Goal: Task Accomplishment & Management: Complete application form

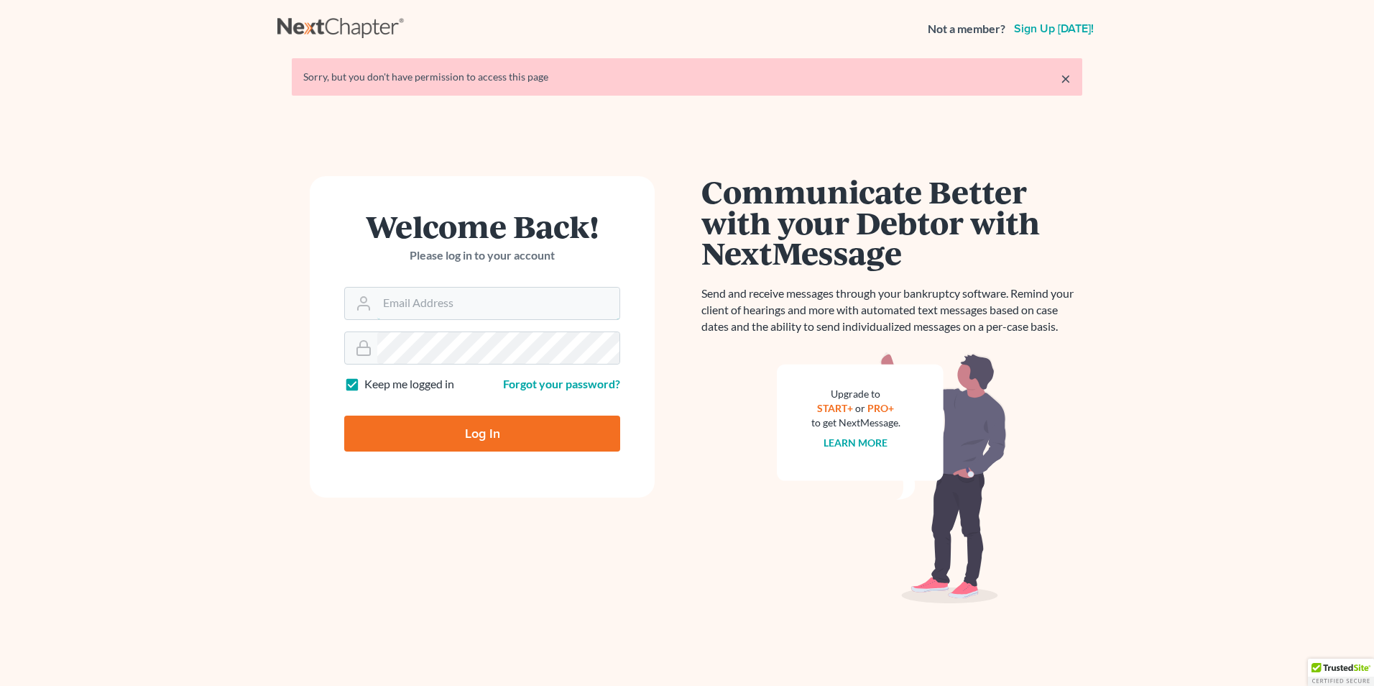
type input "[EMAIL_ADDRESS][DOMAIN_NAME]"
click at [474, 424] on input "Log In" at bounding box center [482, 433] width 276 height 36
type input "Thinking..."
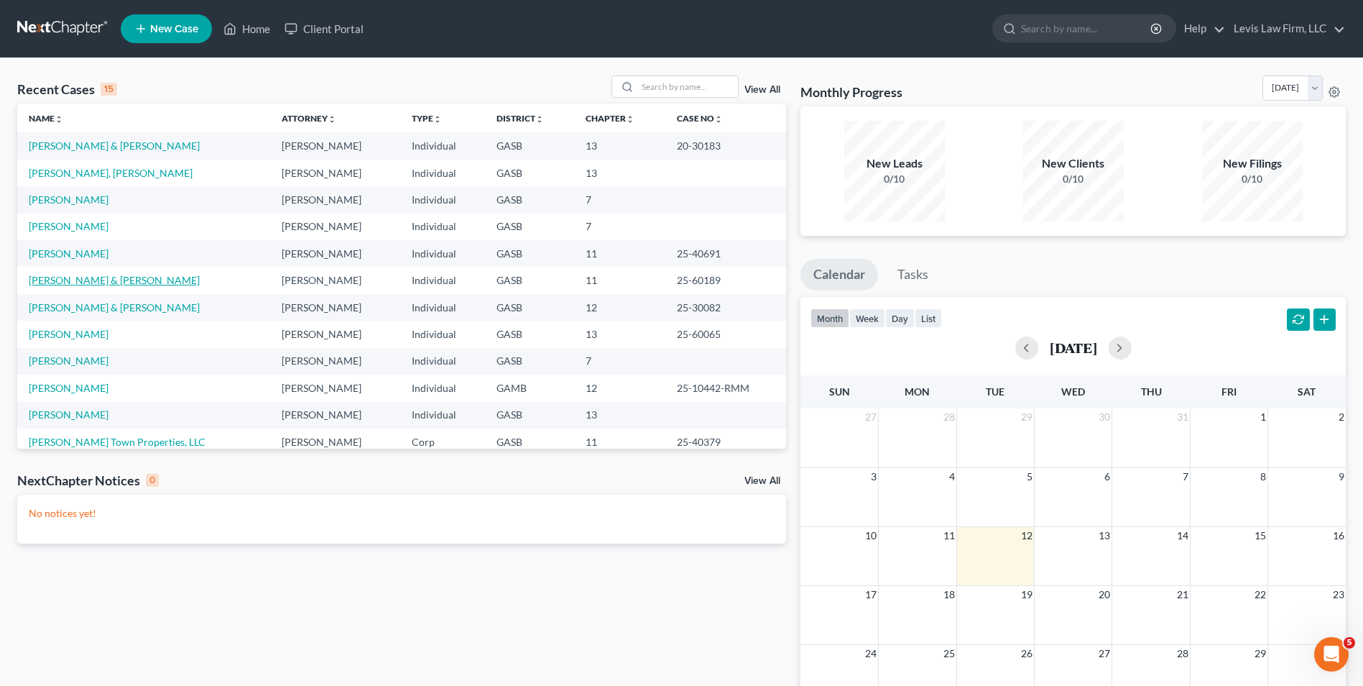
click at [96, 276] on link "Petrocci, Mark & Connie" at bounding box center [114, 280] width 171 height 12
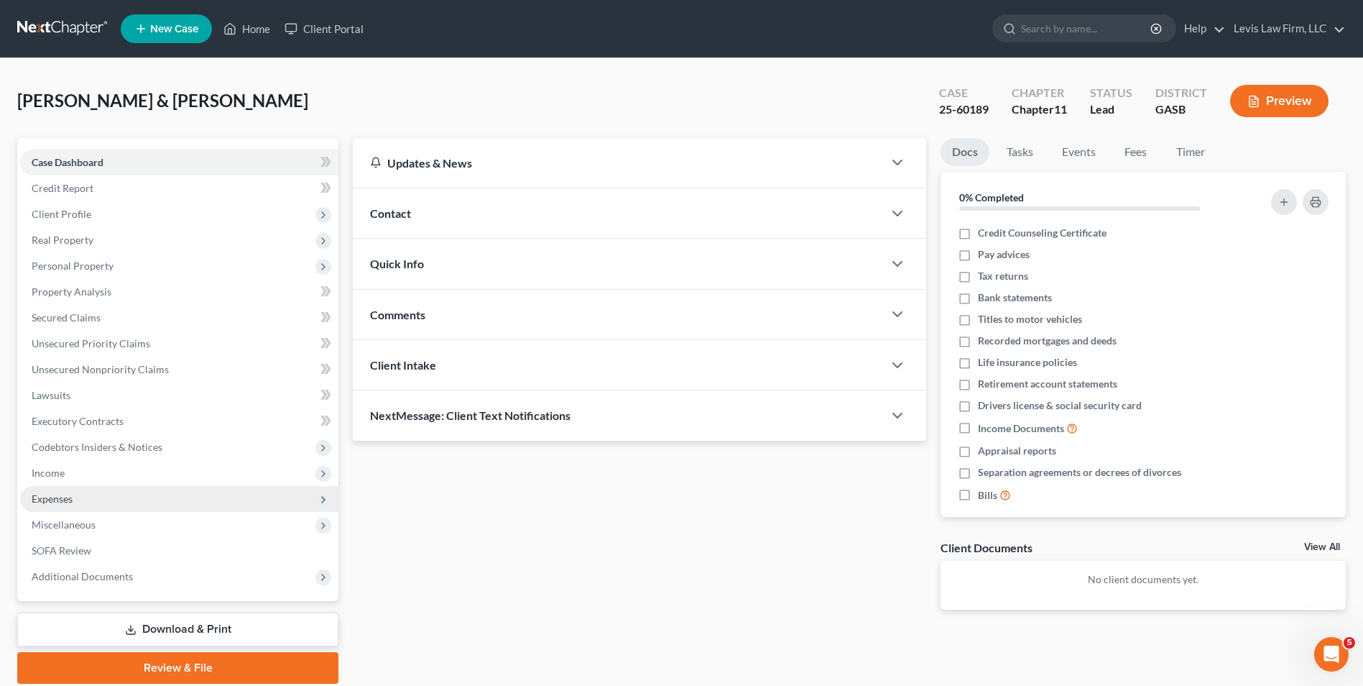
click at [68, 504] on span "Expenses" at bounding box center [52, 498] width 41 height 12
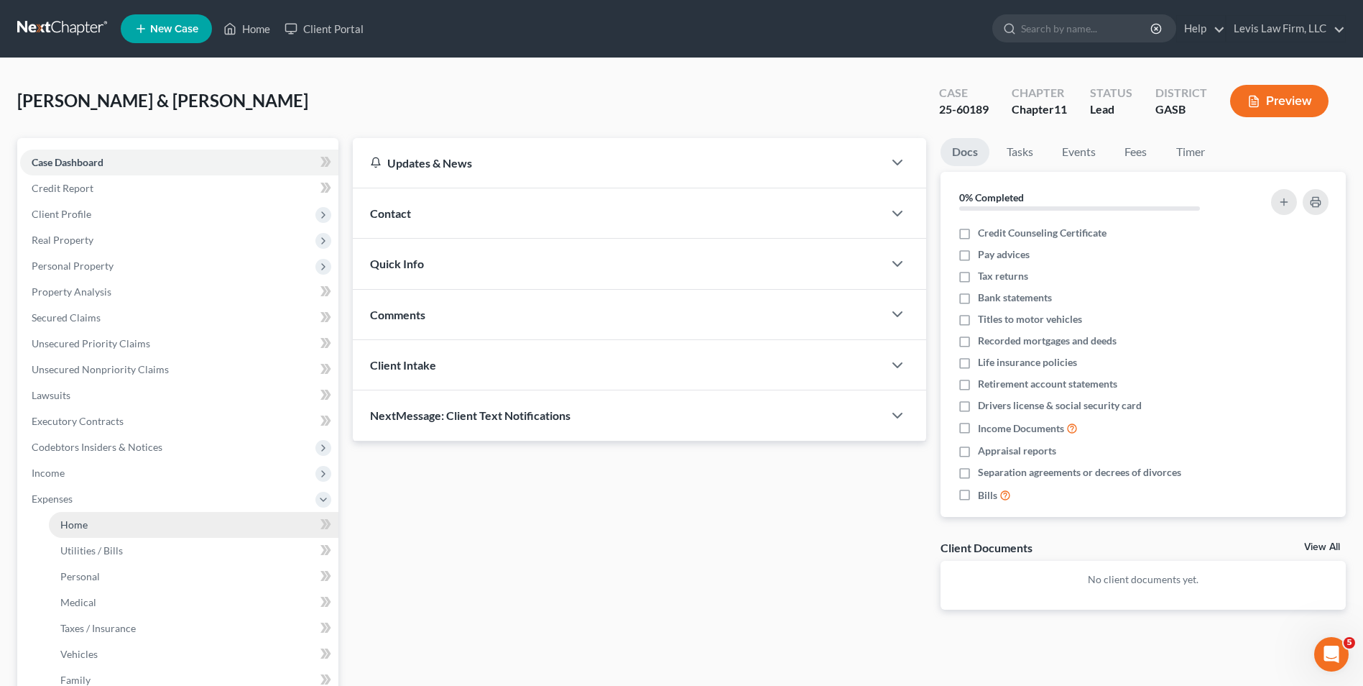
click at [110, 532] on link "Home" at bounding box center [194, 525] width 290 height 26
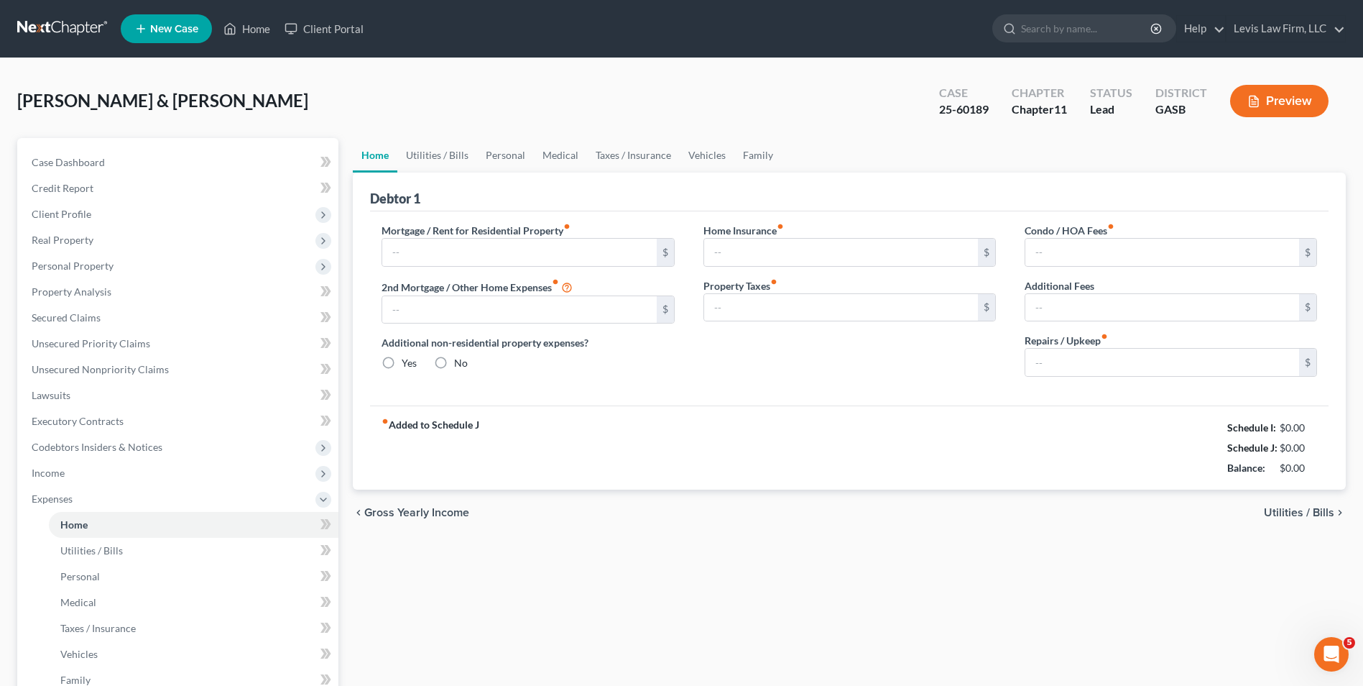
type input "3,200.00"
type input "0.00"
radio input "true"
type input "0.00"
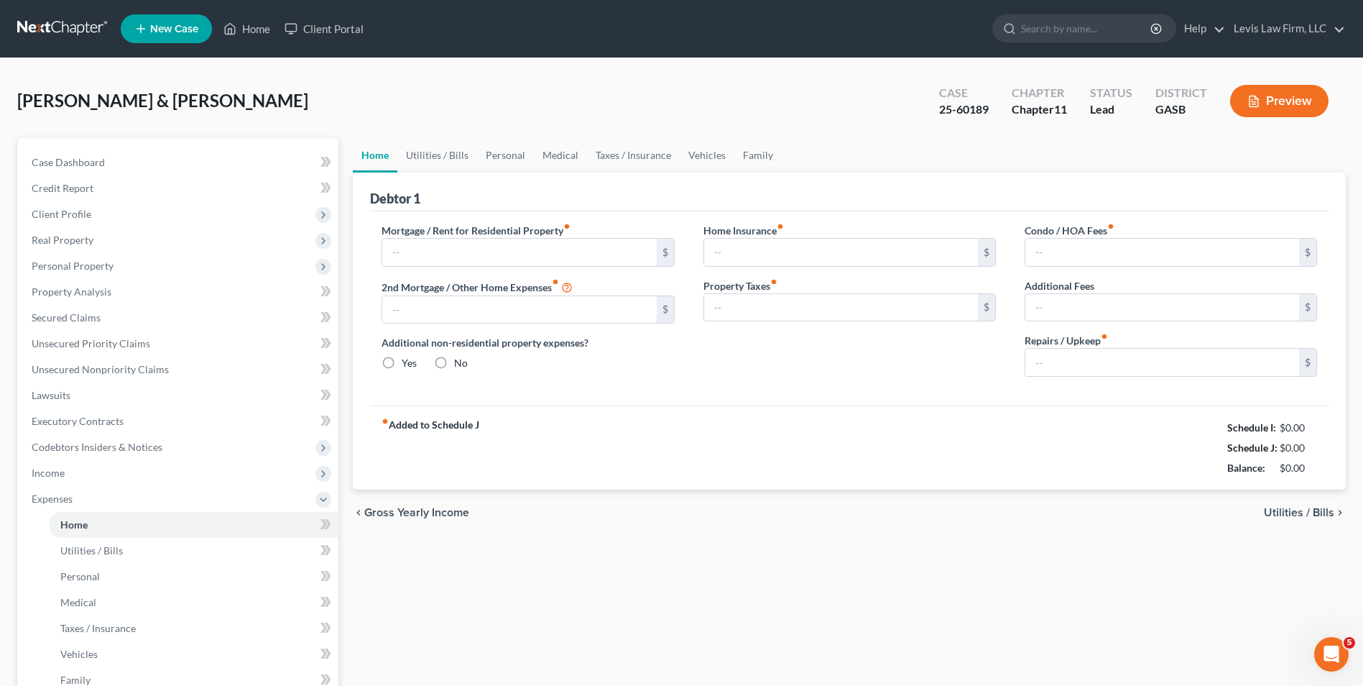
type input "0.00"
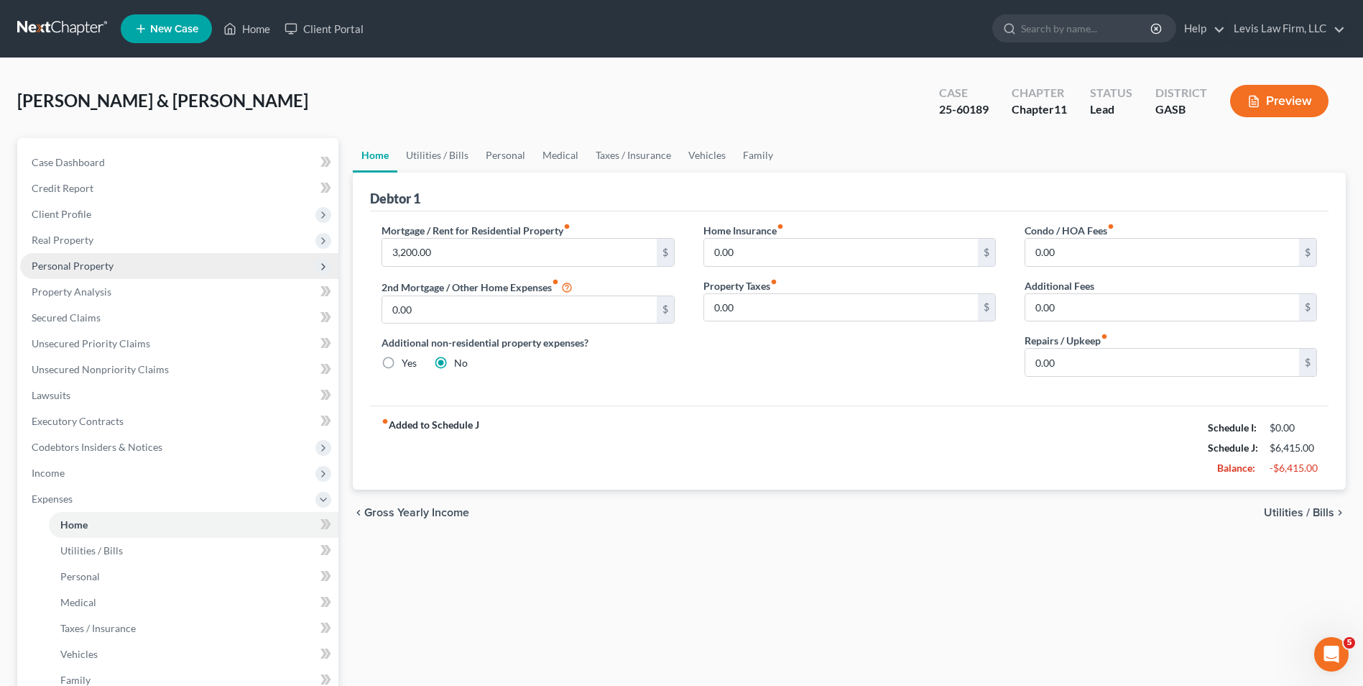
click at [69, 269] on span "Personal Property" at bounding box center [73, 265] width 82 height 12
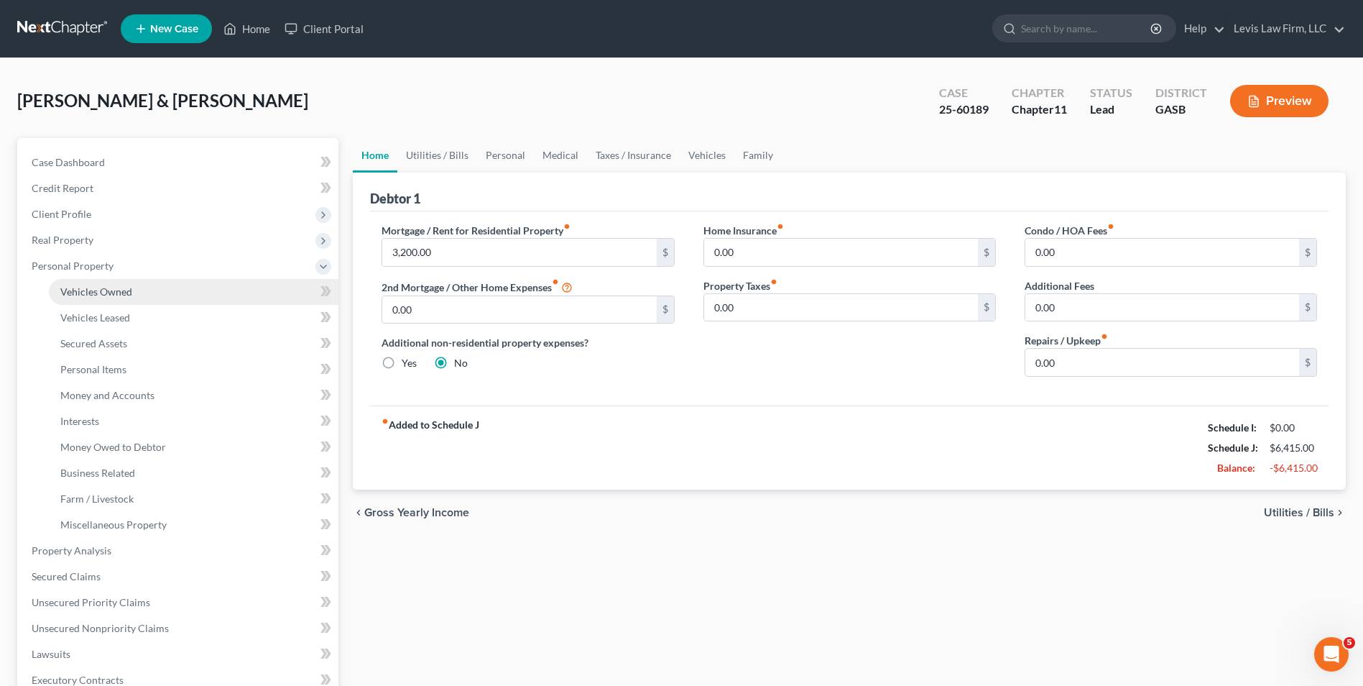
click at [128, 295] on span "Vehicles Owned" at bounding box center [96, 291] width 72 height 12
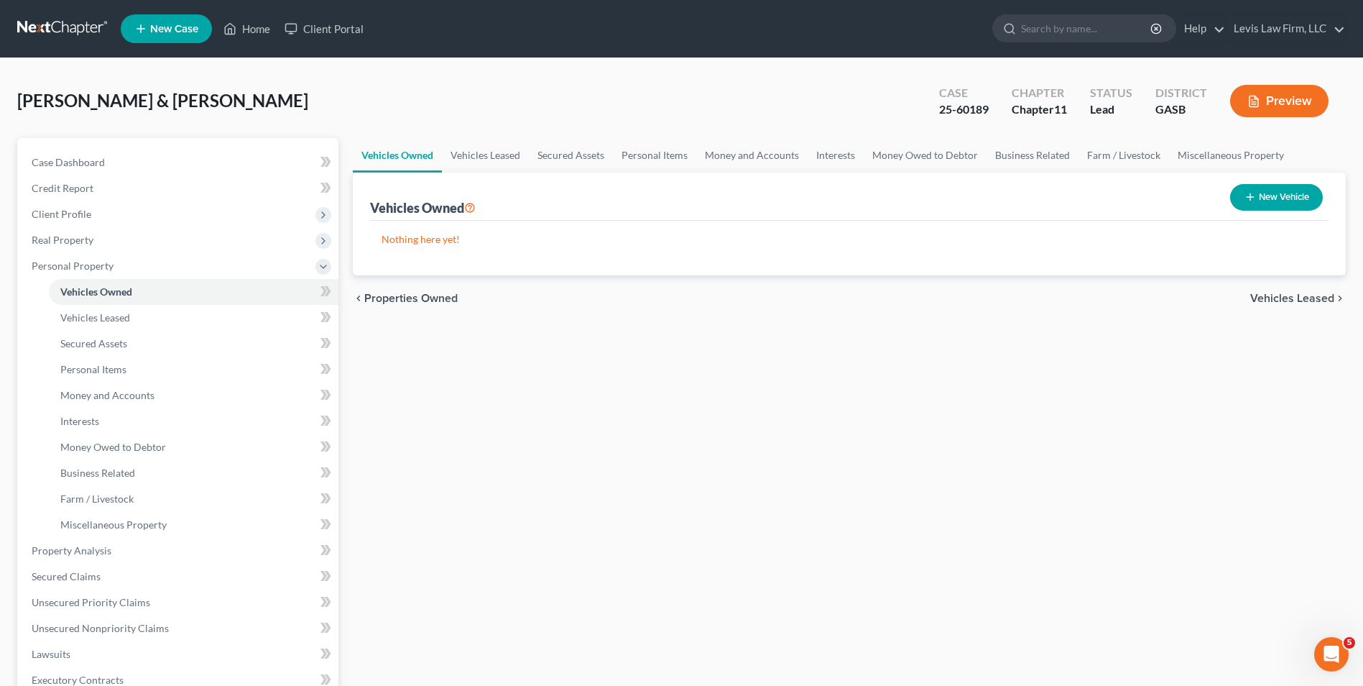
click at [1263, 195] on button "New Vehicle" at bounding box center [1276, 197] width 93 height 27
select select "0"
select select "2"
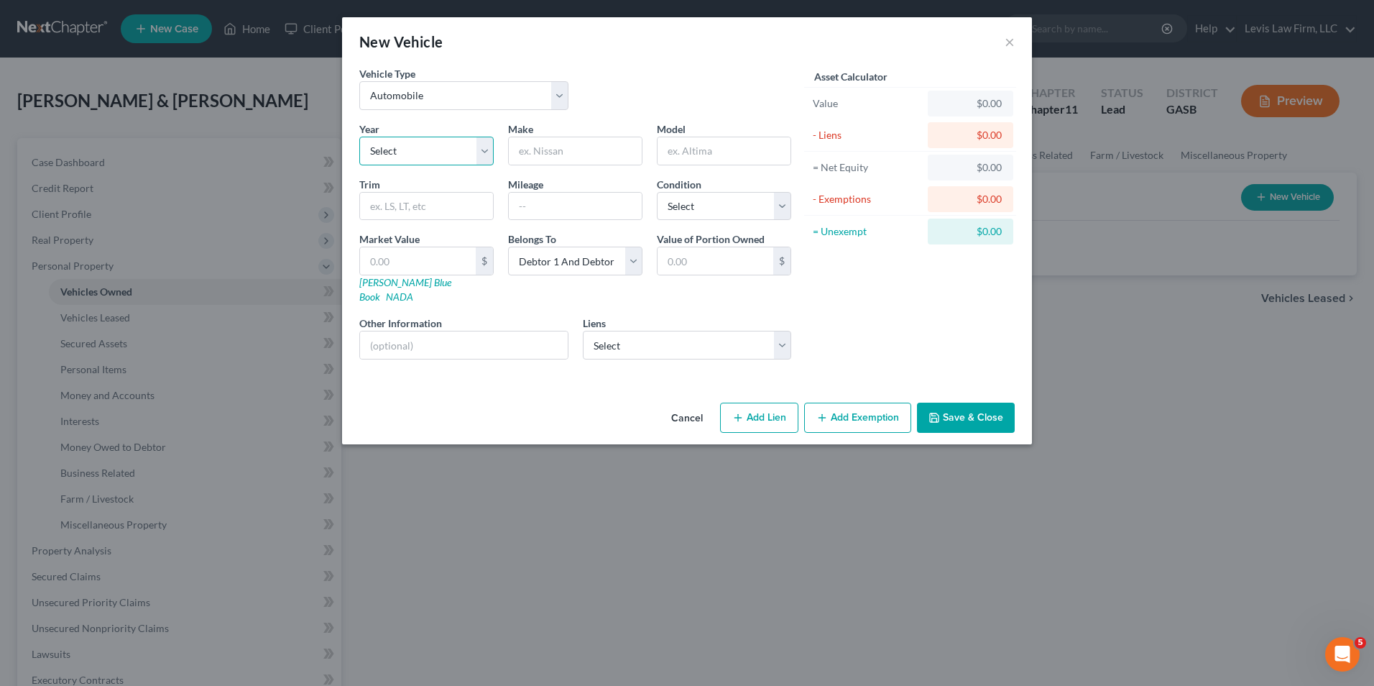
click at [482, 157] on select "Select 2026 2025 2024 2023 2022 2021 2020 2019 2018 2017 2016 2015 2014 2013 20…" at bounding box center [426, 151] width 134 height 29
select select "4"
click at [359, 137] on select "Select 2026 2025 2024 2023 2022 2021 2020 2019 2018 2017 2016 2015 2014 2013 20…" at bounding box center [426, 151] width 134 height 29
click at [532, 152] on input "text" at bounding box center [575, 150] width 133 height 27
type input "VW"
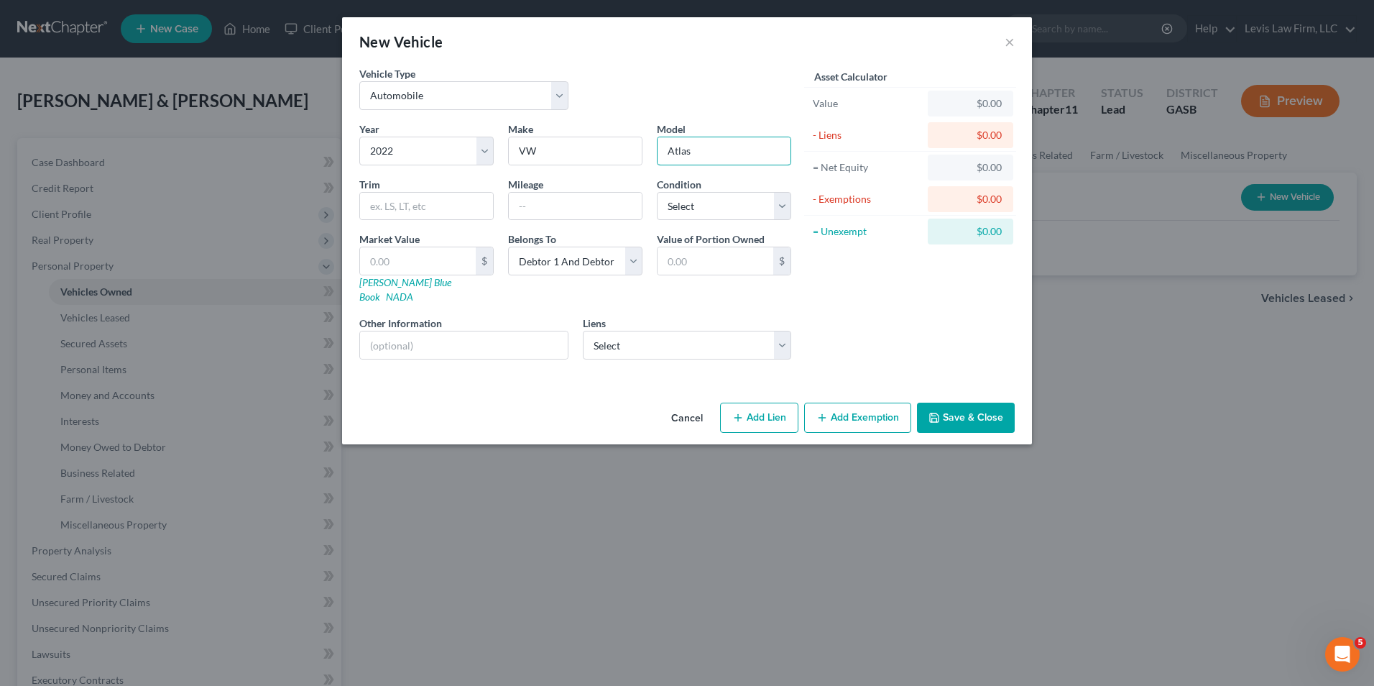
type input "Atlas"
click at [783, 206] on select "Select Excellent Very Good Good Fair Poor" at bounding box center [724, 206] width 134 height 29
select select "2"
click at [657, 192] on select "Select Excellent Very Good Good Fair Poor" at bounding box center [724, 206] width 134 height 29
click at [635, 267] on select "Select Debtor 1 Only Debtor 2 Only Debtor 1 And Debtor 2 Only At Least One Of T…" at bounding box center [575, 261] width 134 height 29
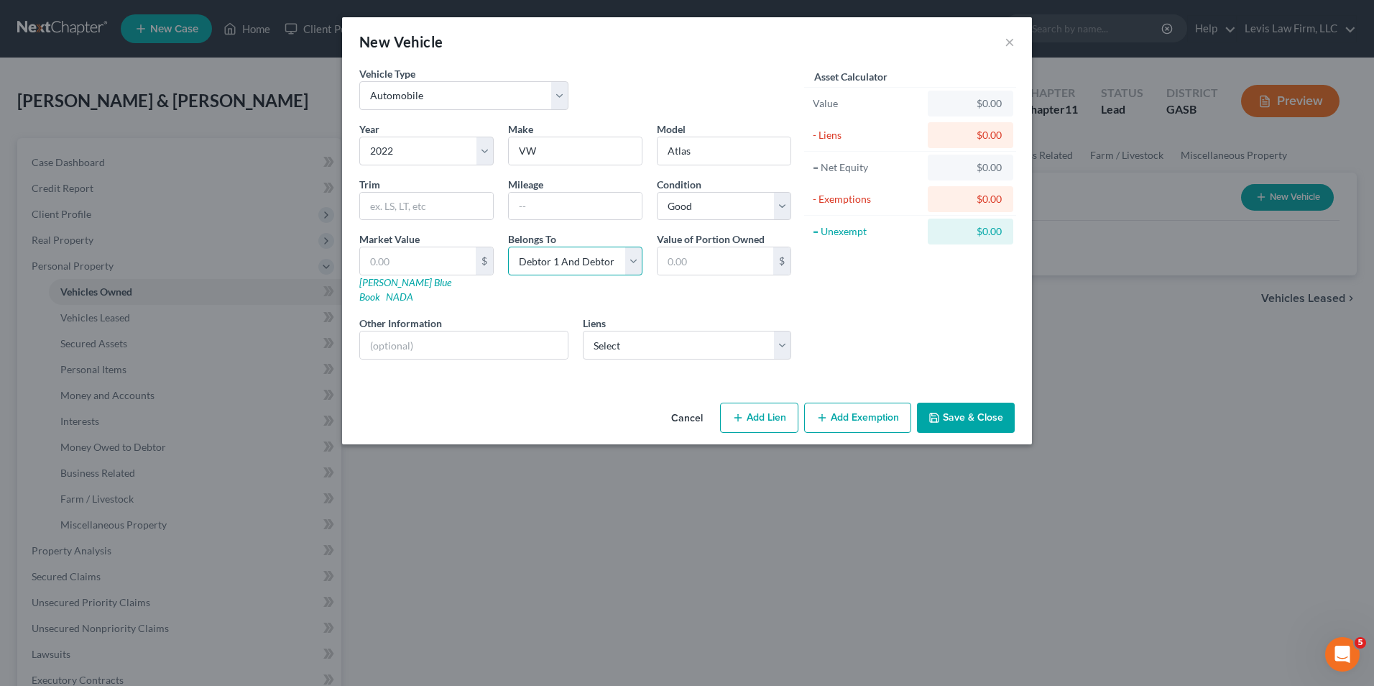
select select "1"
click at [508, 247] on select "Select Debtor 1 Only Debtor 2 Only Debtor 1 And Debtor 2 Only At Least One Of T…" at bounding box center [575, 261] width 134 height 29
click at [1015, 423] on div "Cancel Add Lien Add Lease Add Exemption Save & Close" at bounding box center [687, 420] width 690 height 47
click at [976, 405] on button "Save & Close" at bounding box center [966, 417] width 98 height 30
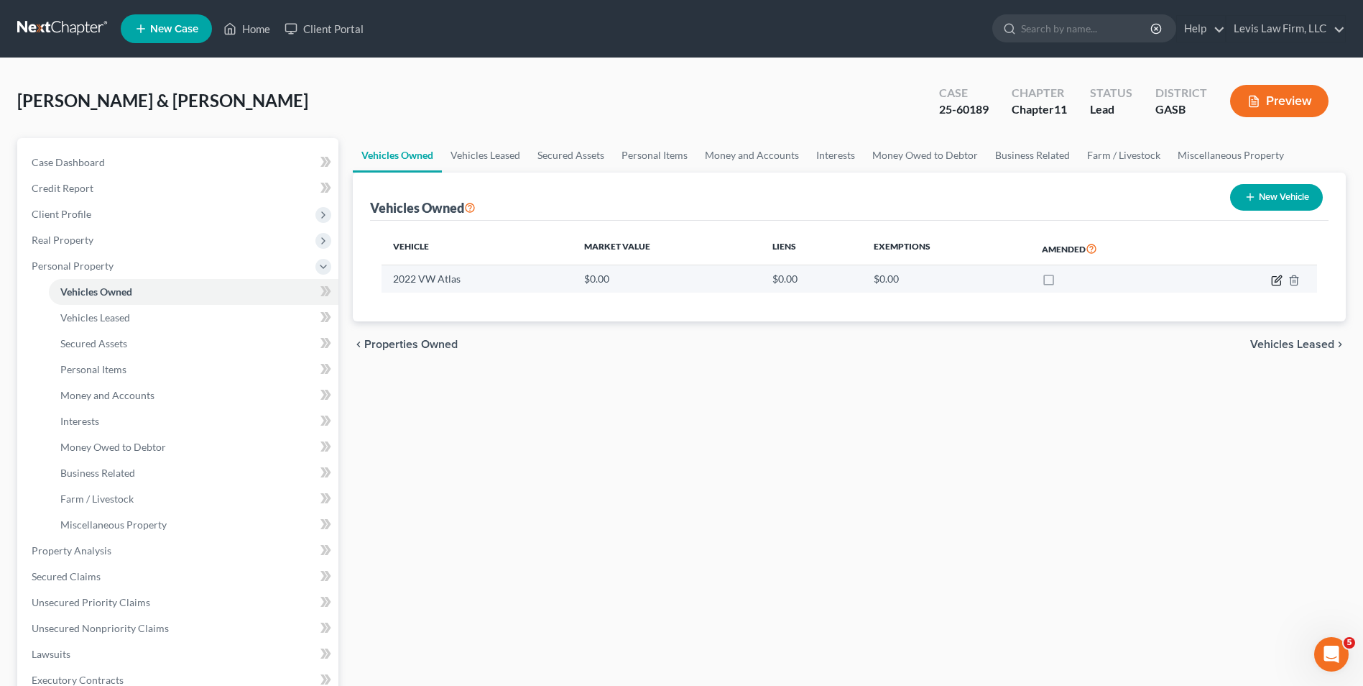
click at [1272, 283] on icon "button" at bounding box center [1276, 280] width 9 height 9
select select "0"
select select "4"
select select "2"
select select "1"
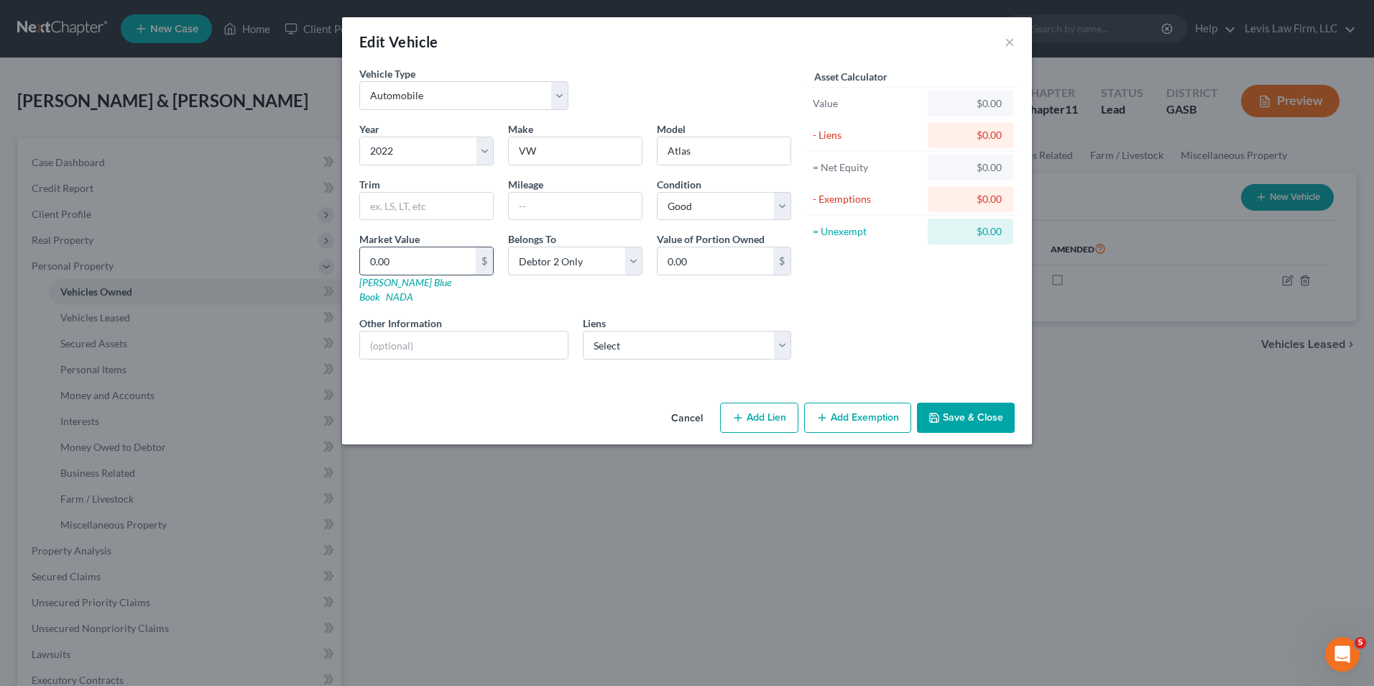
drag, startPoint x: 371, startPoint y: 256, endPoint x: 389, endPoint y: 264, distance: 19.6
click at [371, 256] on input "0.00" at bounding box center [418, 260] width 116 height 27
type input "2"
type input "2.00"
type input "27"
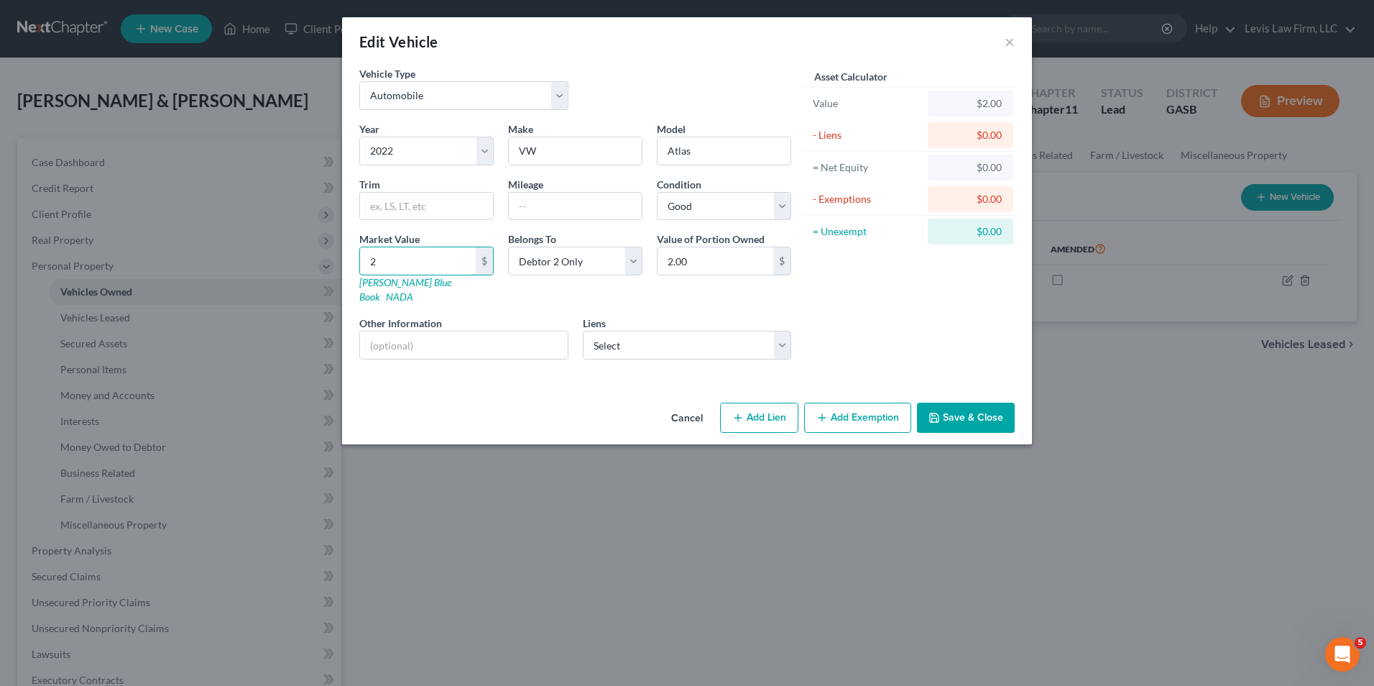
type input "27.00"
type input "271"
type input "271.00"
type input "2717"
type input "2,717.00"
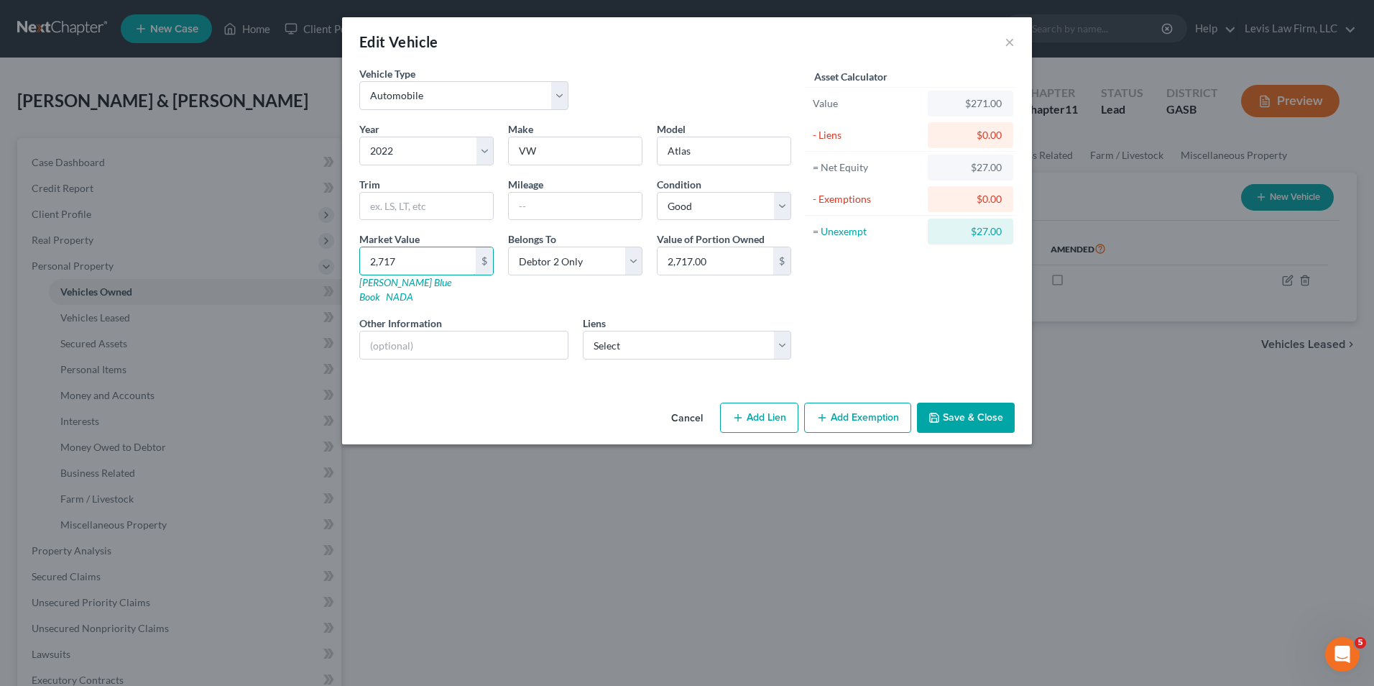
type input "2,7175"
type input "27,175.00"
click at [786, 333] on select "Select Carvana/Bridgecrest - $0.00 Ally - $0.00 Kubota Credit Corporation, USA …" at bounding box center [687, 345] width 209 height 29
select select "0"
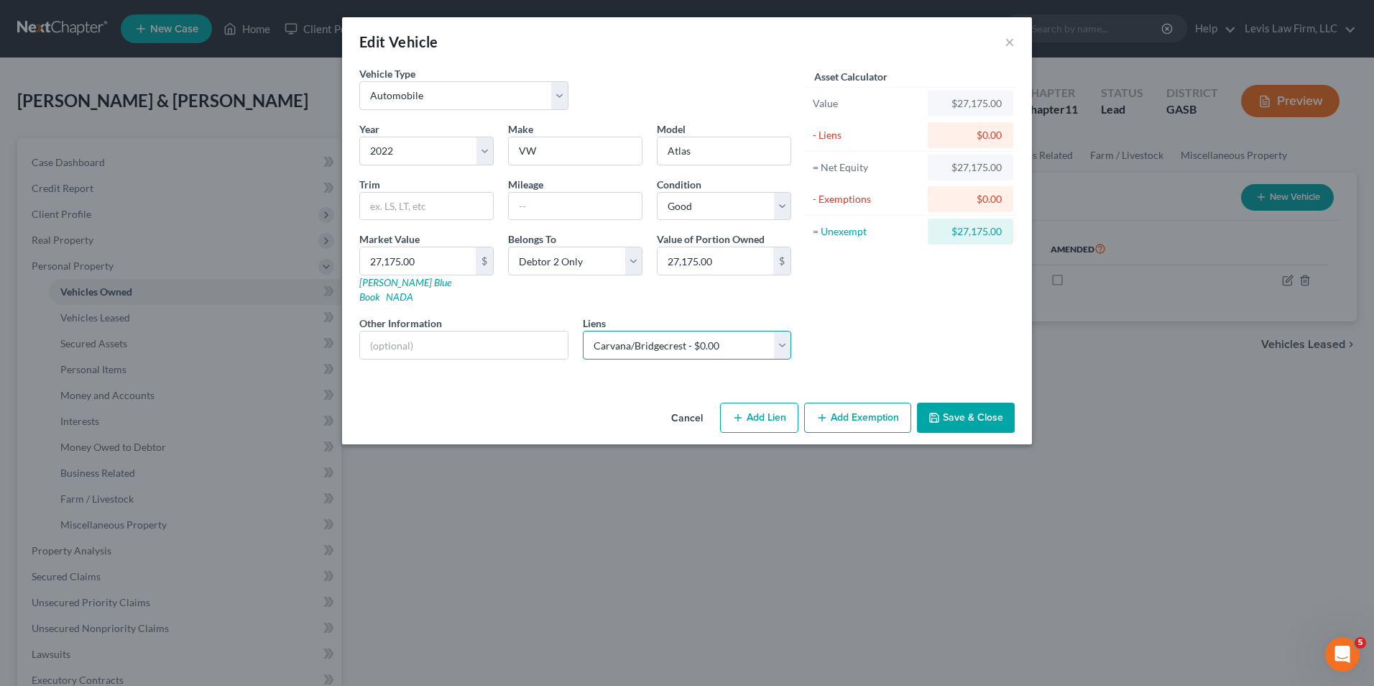
click at [583, 331] on select "Select Carvana/Bridgecrest - $0.00 Ally - $0.00 Kubota Credit Corporation, USA …" at bounding box center [687, 345] width 209 height 29
select select
select select "4"
select select "2"
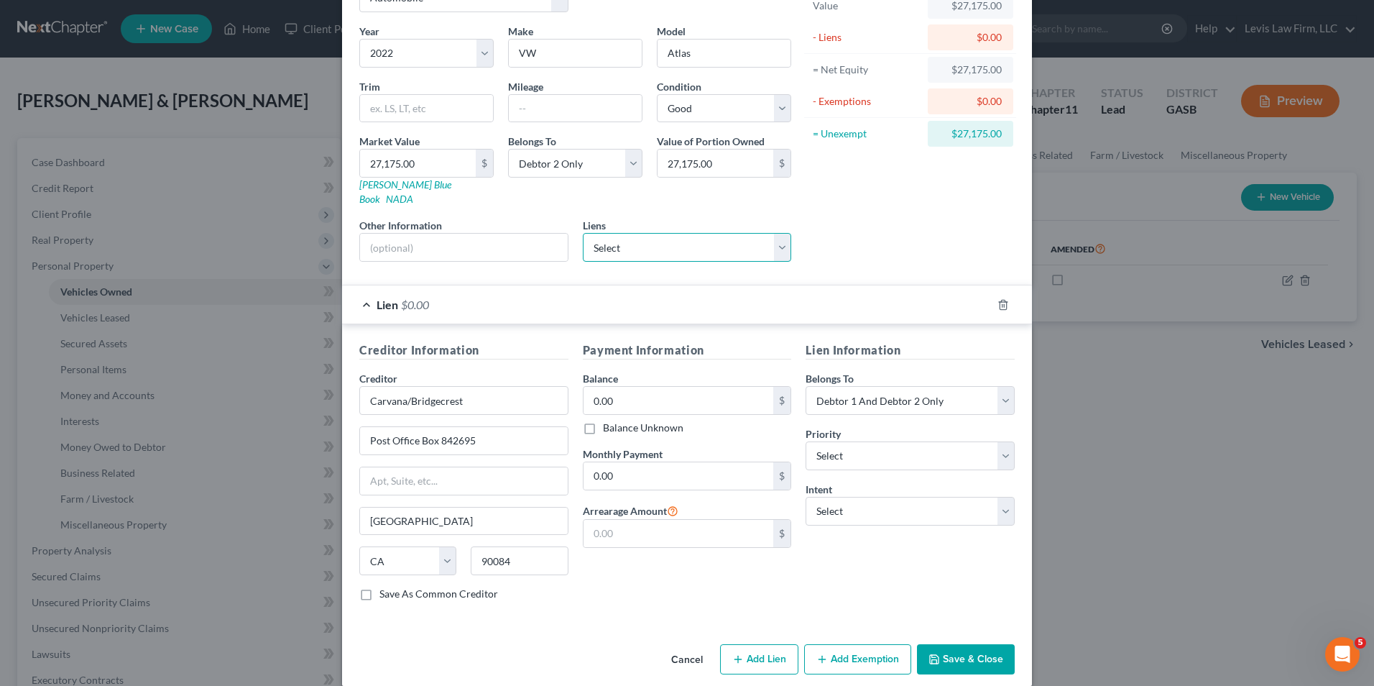
scroll to position [101, 0]
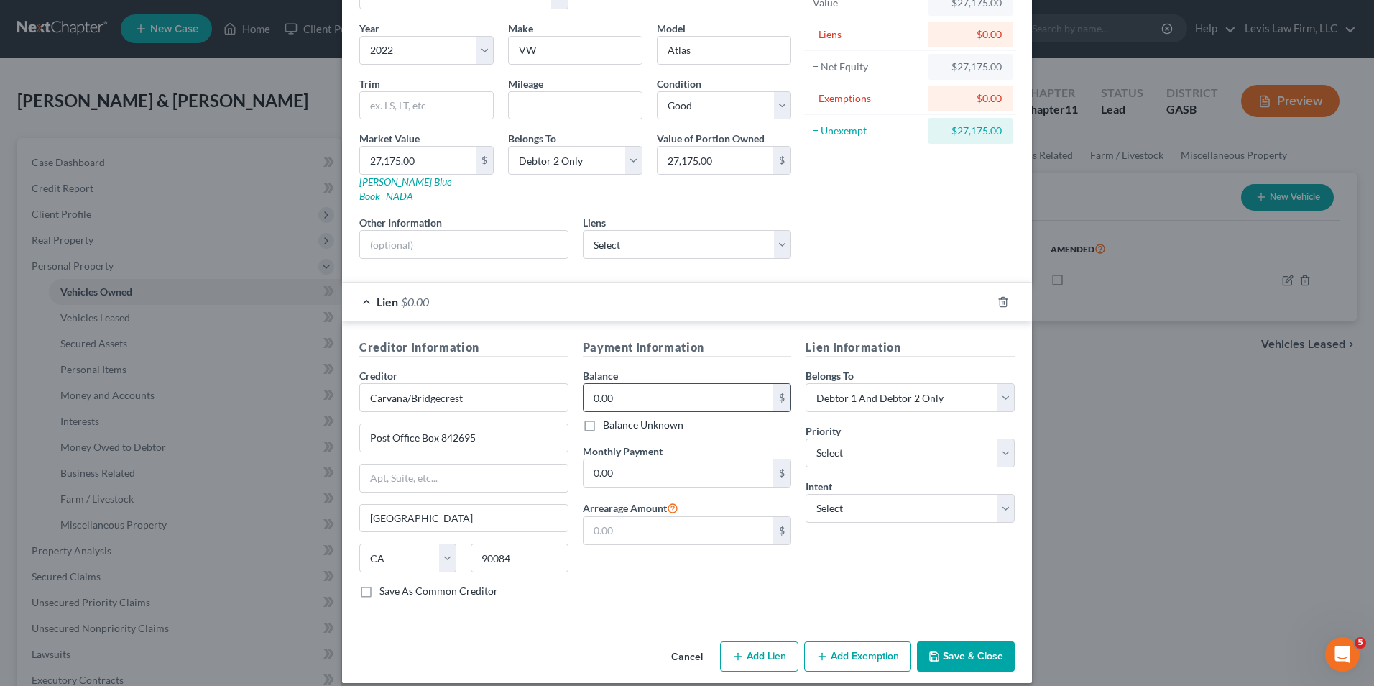
click at [590, 384] on input "0.00" at bounding box center [679, 397] width 190 height 27
type input "37,000.00"
click at [1000, 383] on select "Select Debtor 1 Only Debtor 2 Only Debtor 1 And Debtor 2 Only At Least One Of T…" at bounding box center [910, 397] width 209 height 29
click at [806, 383] on select "Select Debtor 1 Only Debtor 2 Only Debtor 1 And Debtor 2 Only At Least One Of T…" at bounding box center [910, 397] width 209 height 29
click at [999, 389] on select "Select Debtor 1 Only Debtor 2 Only Debtor 1 And Debtor 2 Only At Least One Of T…" at bounding box center [910, 397] width 209 height 29
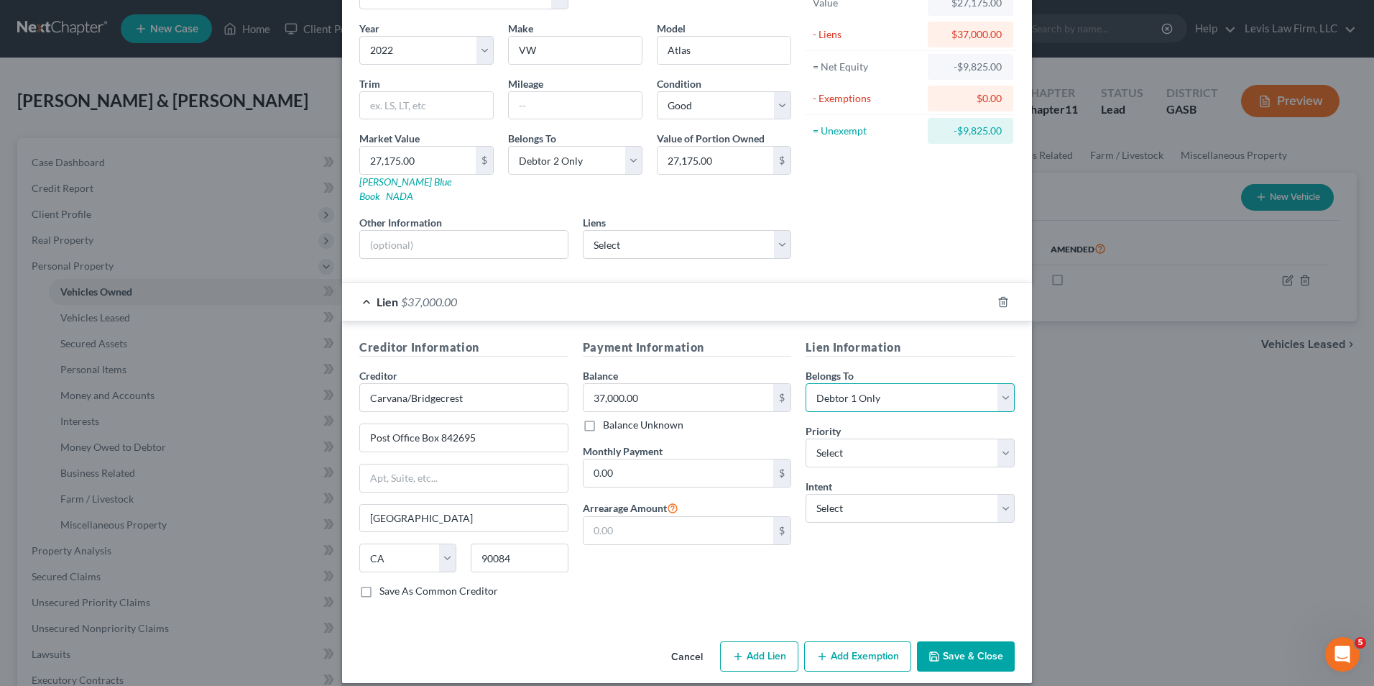
select select "1"
click at [806, 383] on select "Select Debtor 1 Only Debtor 2 Only Debtor 1 And Debtor 2 Only At Least One Of T…" at bounding box center [910, 397] width 209 height 29
click at [994, 441] on select "Select 1st 2nd 3rd 4th 5th 6th 7th 8th 9th 10th 11th 12th 13th 14th 15th 16th 1…" at bounding box center [910, 452] width 209 height 29
select select "0"
click at [806, 438] on select "Select 1st 2nd 3rd 4th 5th 6th 7th 8th 9th 10th 11th 12th 13th 14th 15th 16th 1…" at bounding box center [910, 452] width 209 height 29
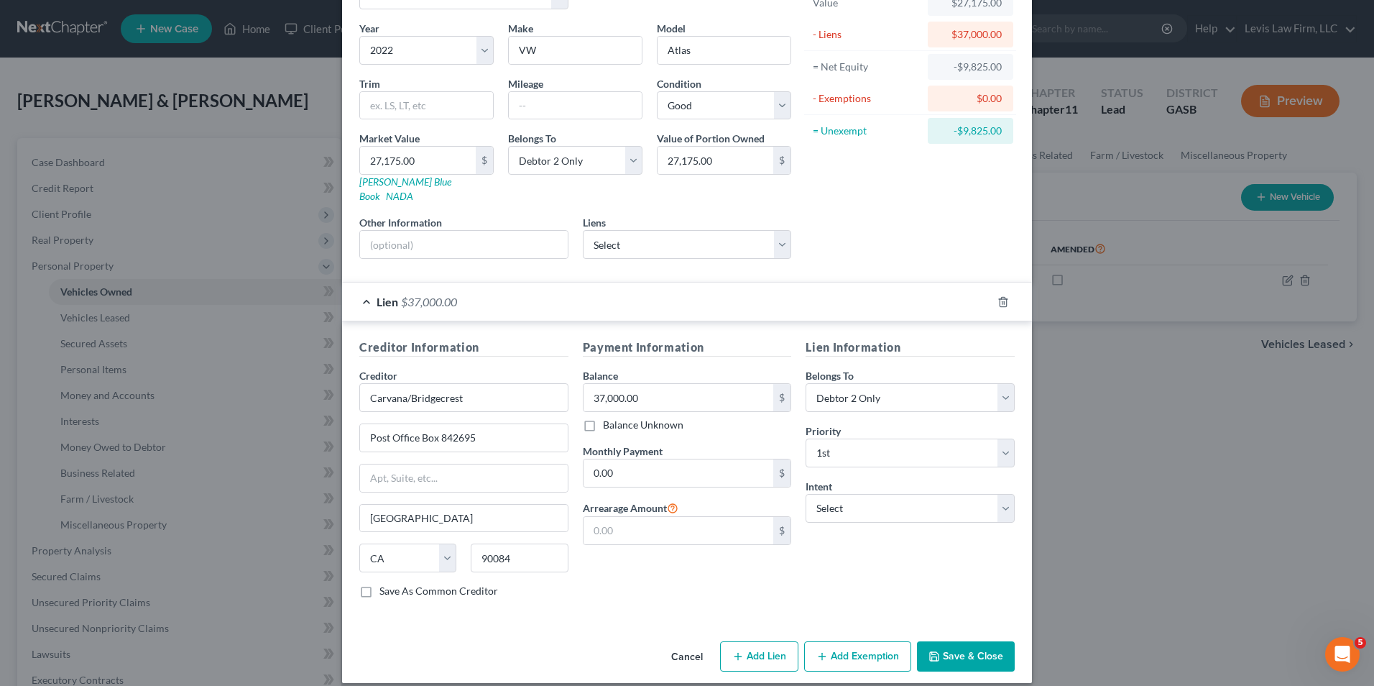
click at [975, 645] on button "Save & Close" at bounding box center [966, 656] width 98 height 30
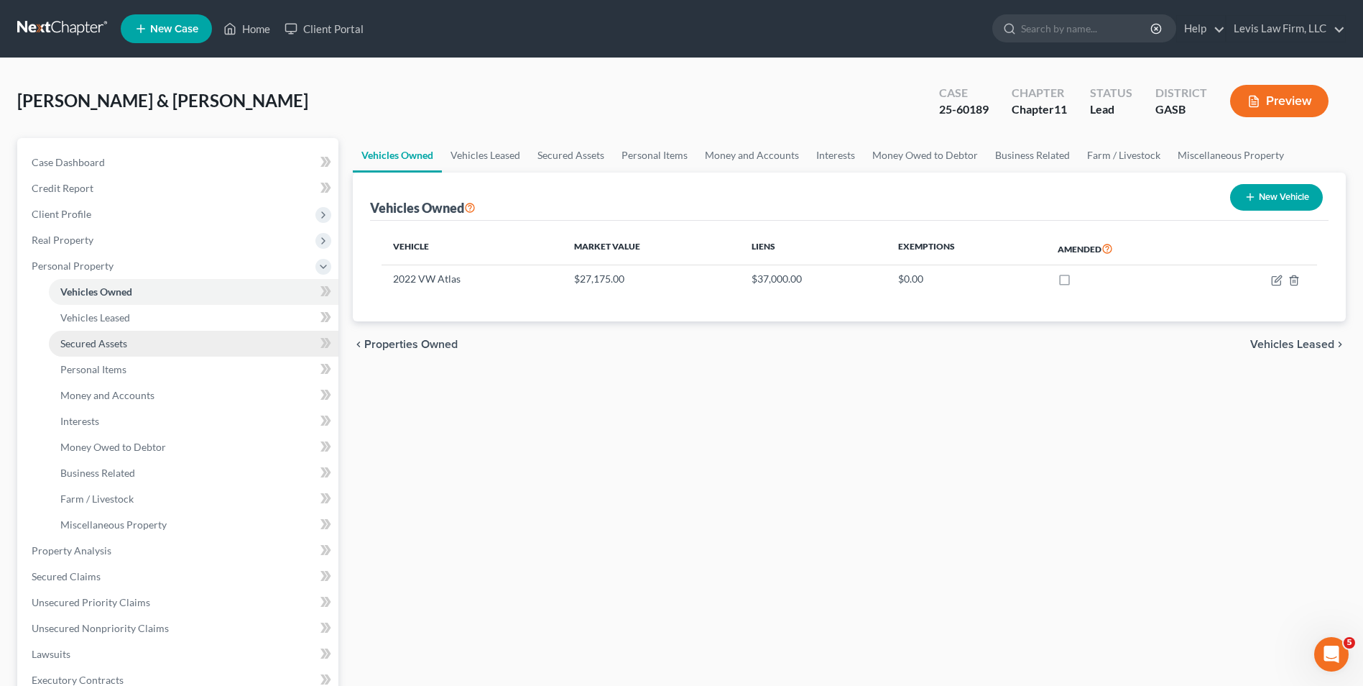
click at [102, 339] on span "Secured Assets" at bounding box center [93, 343] width 67 height 12
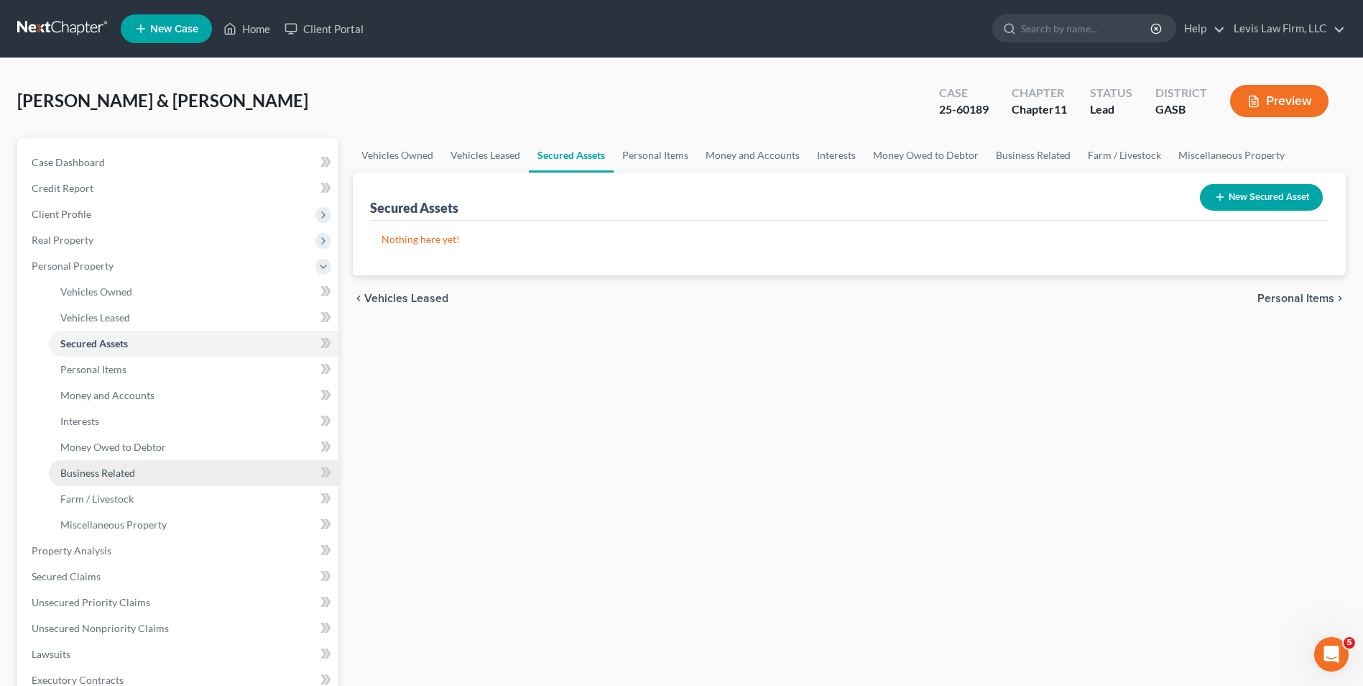
click at [129, 470] on span "Business Related" at bounding box center [97, 472] width 75 height 12
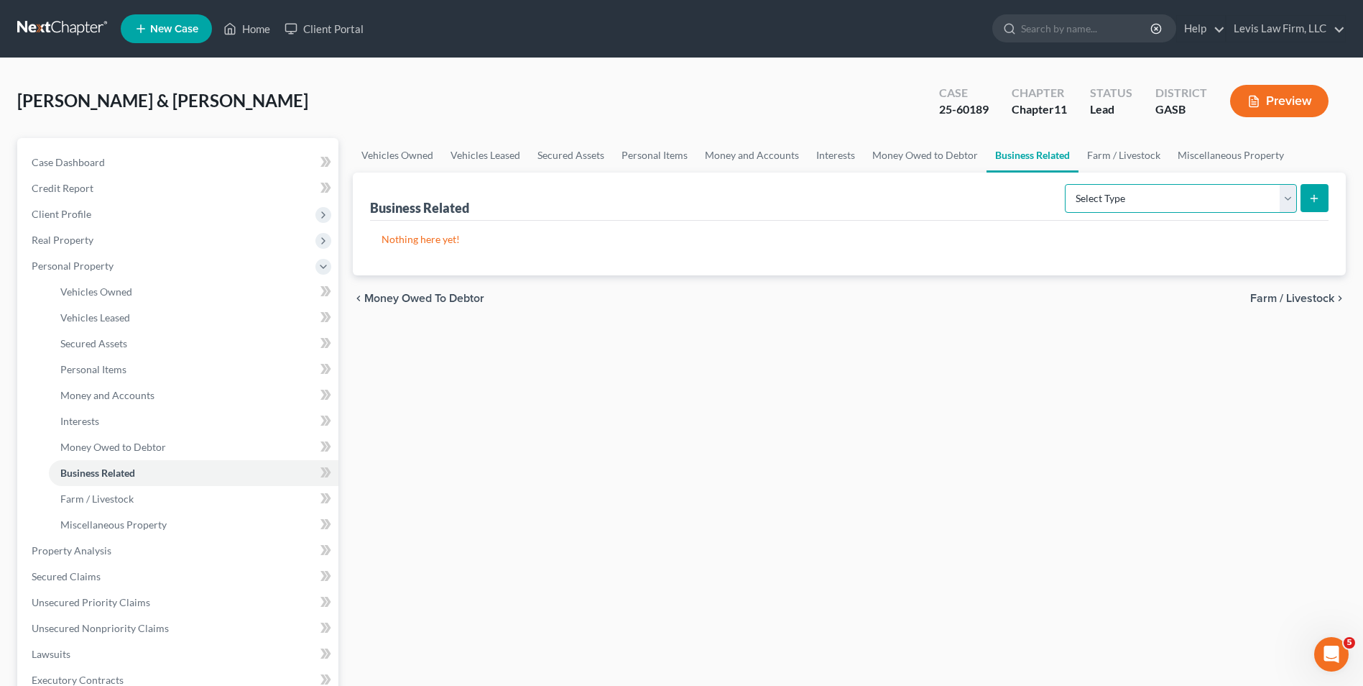
click at [1284, 203] on select "Select Type Customer Lists Franchises Inventory Licenses Machinery Office Equip…" at bounding box center [1181, 198] width 232 height 29
select select "machinery"
click at [1066, 184] on select "Select Type Customer Lists Franchises Inventory Licenses Machinery Office Equip…" at bounding box center [1181, 198] width 232 height 29
click at [1313, 201] on icon "submit" at bounding box center [1314, 198] width 11 height 11
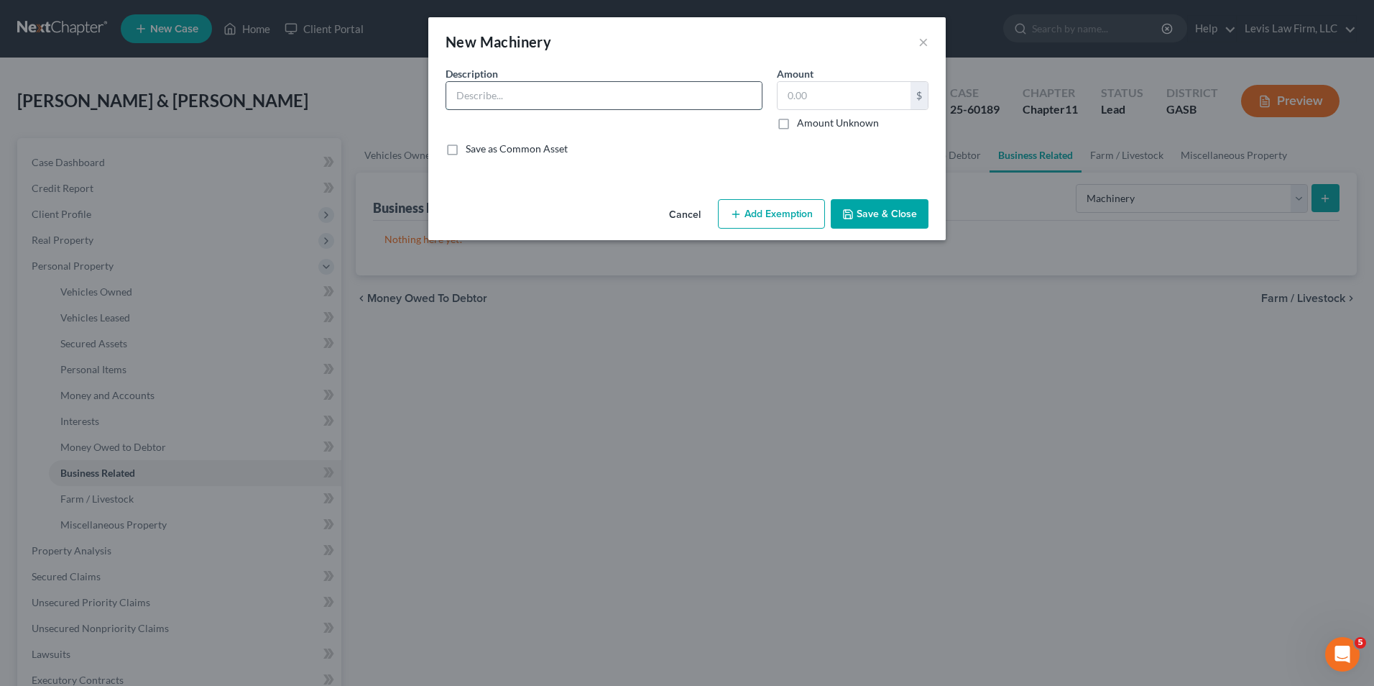
click at [457, 94] on input "text" at bounding box center [604, 95] width 316 height 27
type input "Kubota L2501DT 4WD Tractor, Kubota LA526 A2766 Front Loader w/Grill, Land Pride…"
click at [865, 208] on button "Save & Close" at bounding box center [880, 214] width 98 height 30
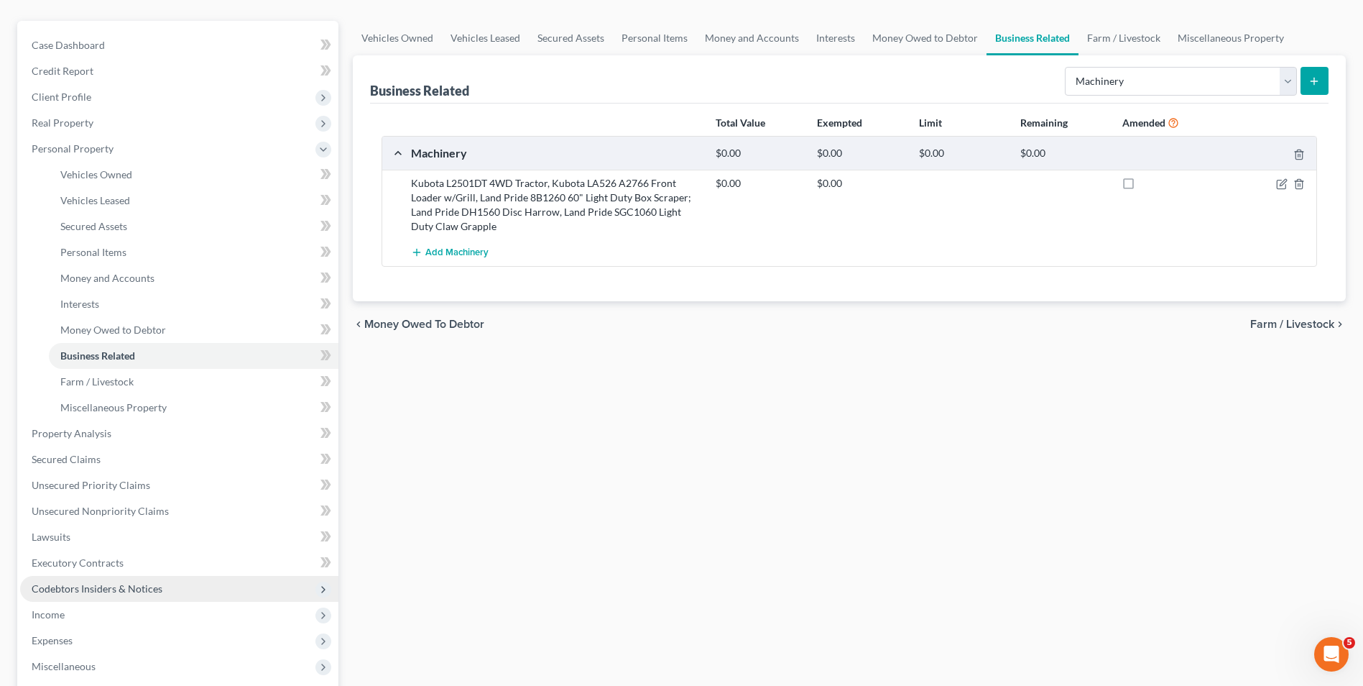
scroll to position [144, 0]
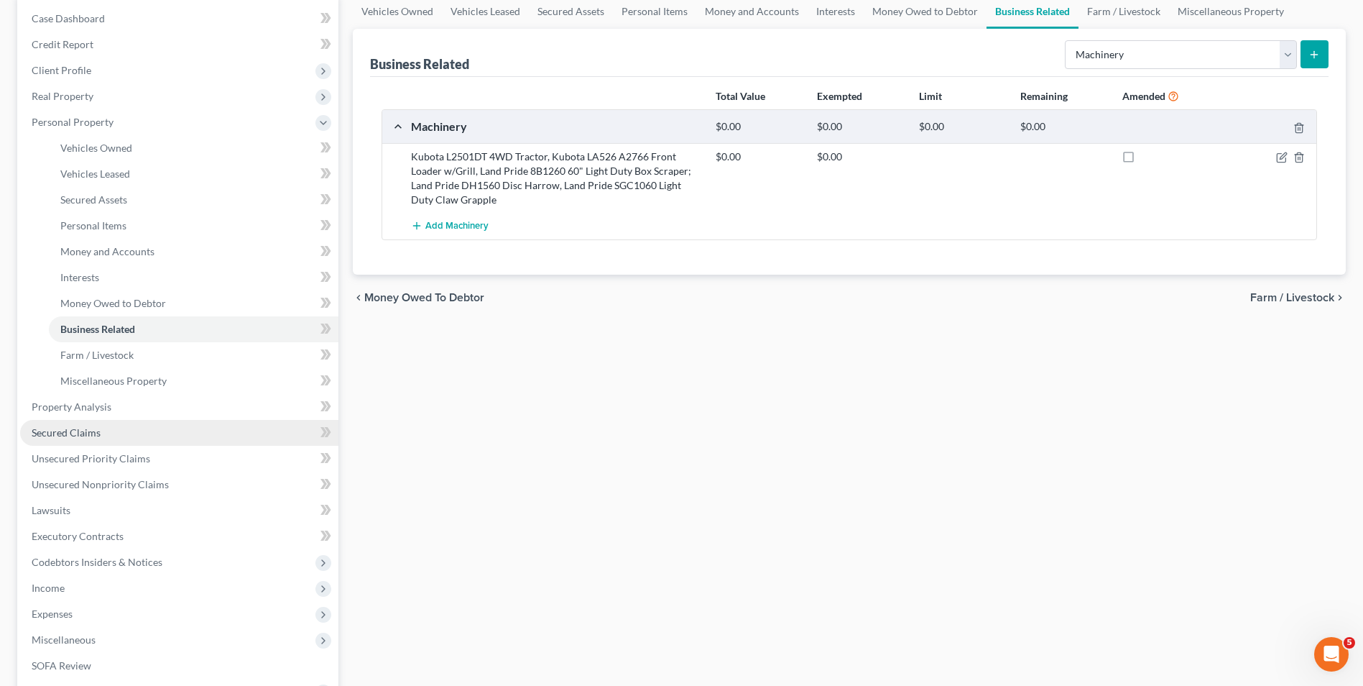
click at [84, 431] on span "Secured Claims" at bounding box center [66, 432] width 69 height 12
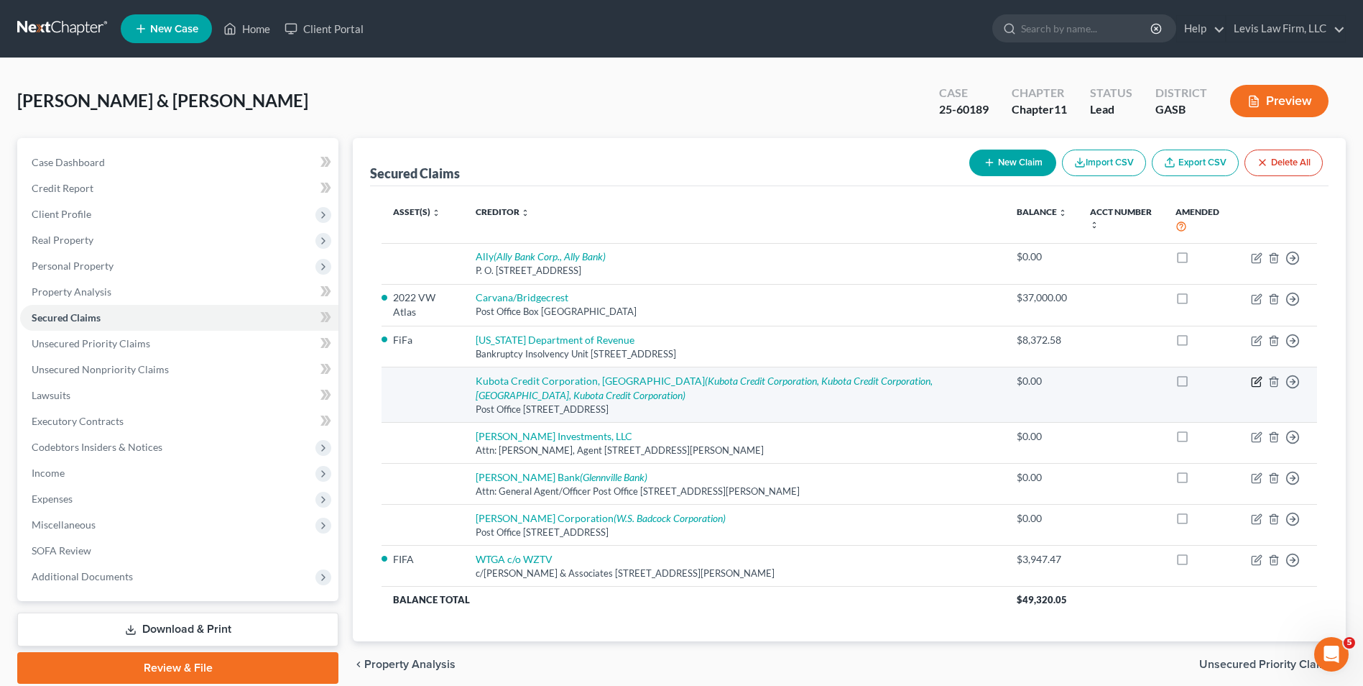
click at [1258, 383] on icon "button" at bounding box center [1258, 380] width 6 height 6
select select "45"
select select "2"
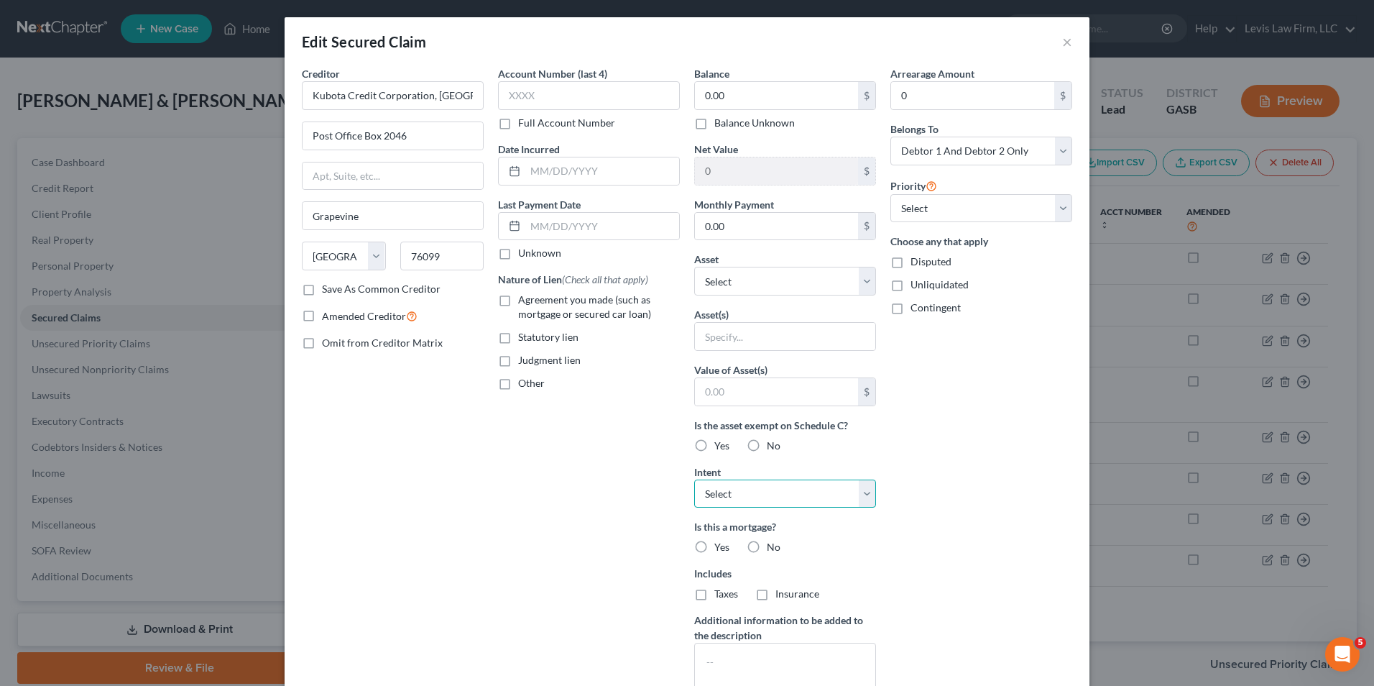
click at [866, 493] on select "Select Surrender Redeem Reaffirm Avoid Other" at bounding box center [785, 493] width 182 height 29
click at [857, 282] on select "Select Other Multiple Assets 603 David Tippins Road 37.45 Acres w/Improvements …" at bounding box center [785, 281] width 182 height 29
select select "3"
click at [694, 267] on select "Select Other Multiple Assets 603 David Tippins Road 37.45 Acres w/Improvements …" at bounding box center [785, 281] width 182 height 29
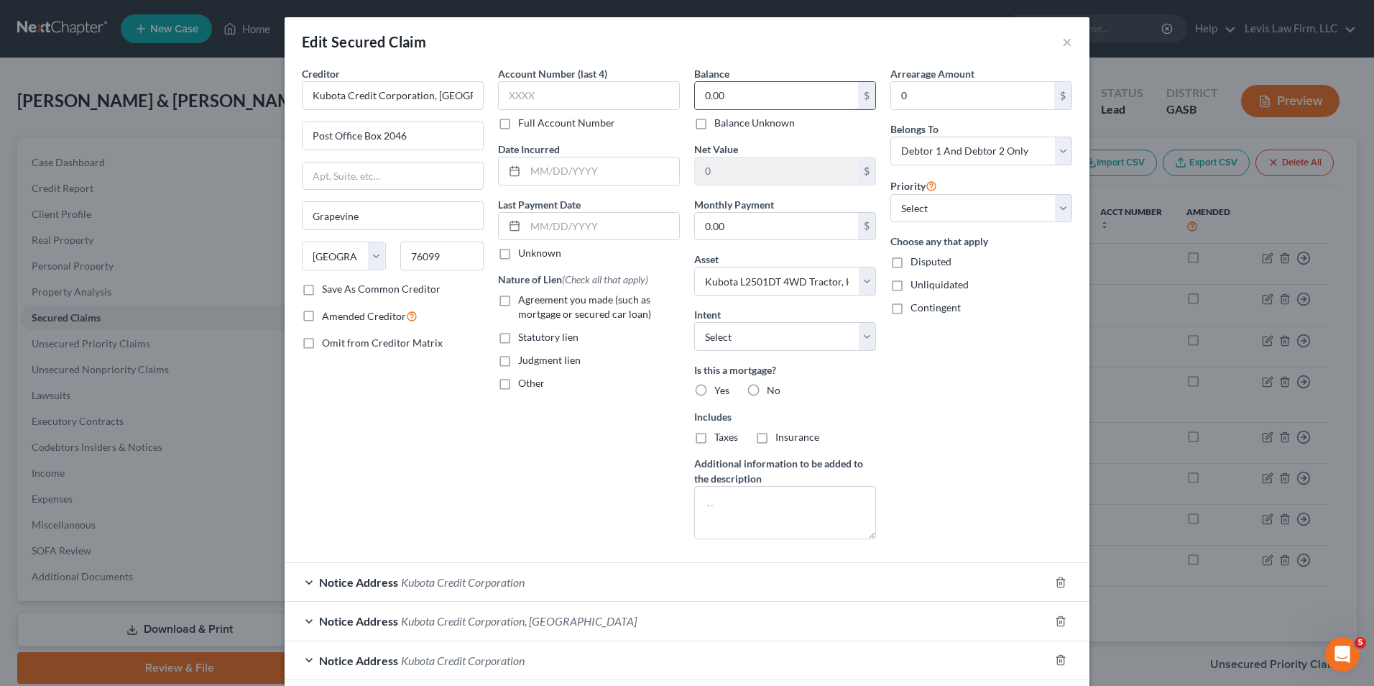
click at [699, 97] on input "0.00" at bounding box center [776, 95] width 163 height 27
type input "3"
click at [883, 445] on div "Arrearage Amount 0 $ Belongs To * Select Debtor 1 Only Debtor 2 Only Debtor 1 A…" at bounding box center [981, 308] width 196 height 484
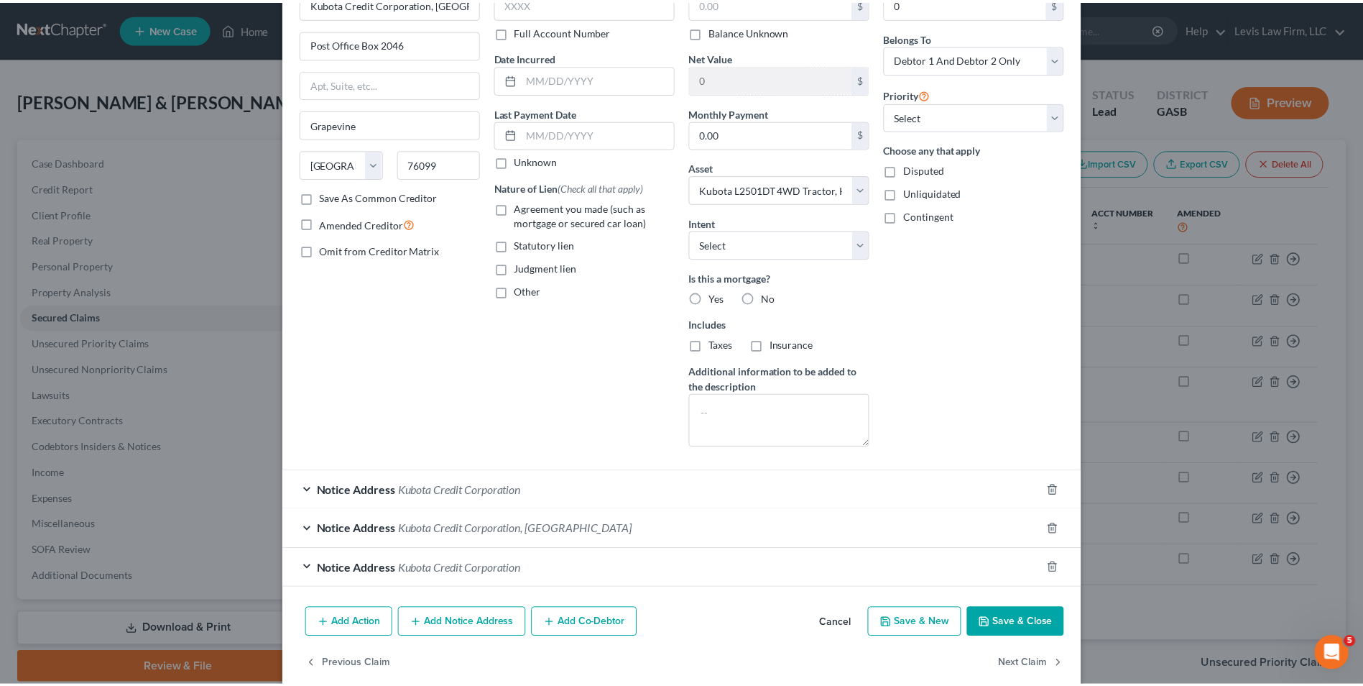
scroll to position [114, 0]
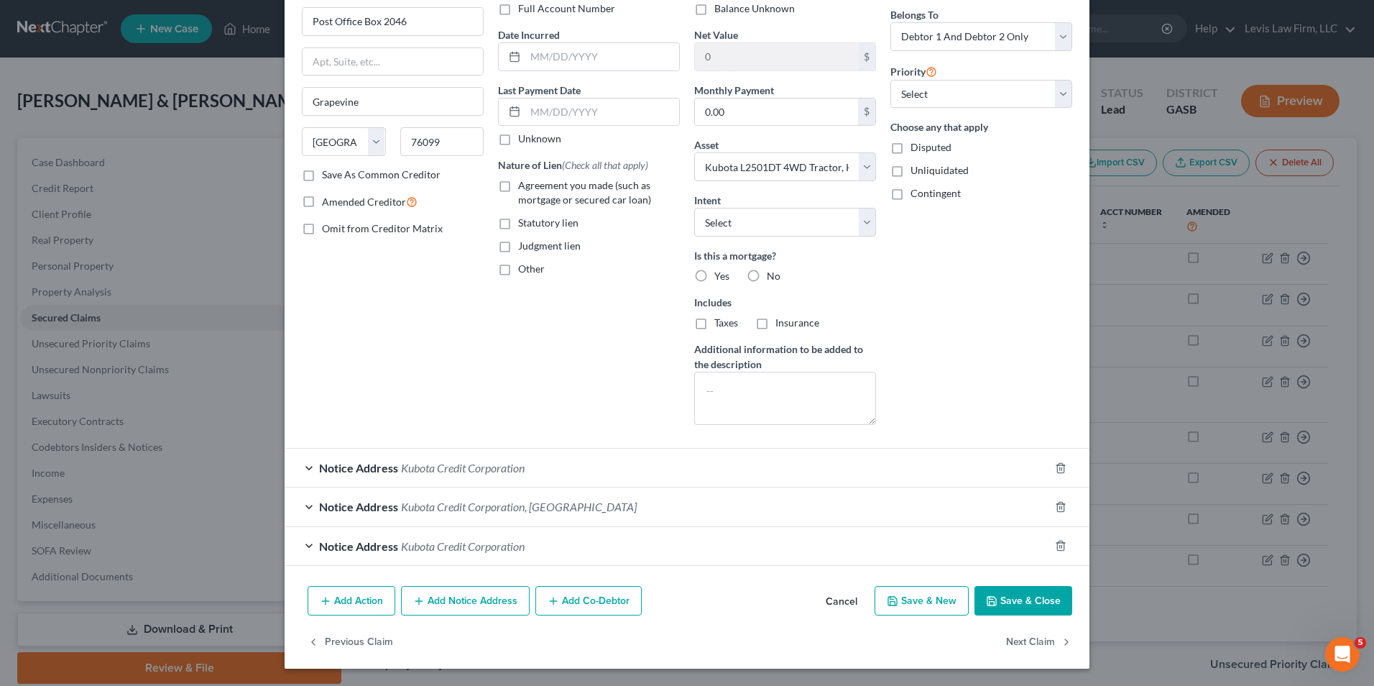
click at [1009, 600] on button "Save & Close" at bounding box center [1024, 601] width 98 height 30
select select
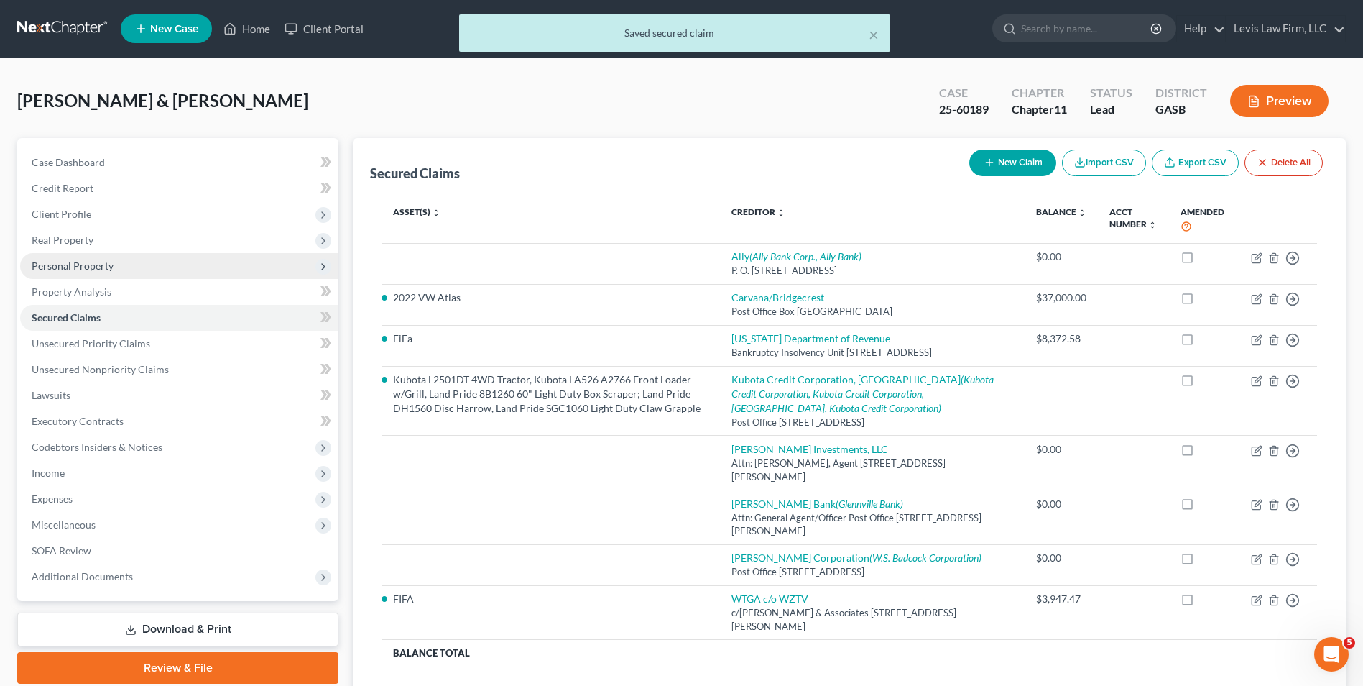
click at [87, 266] on span "Personal Property" at bounding box center [73, 265] width 82 height 12
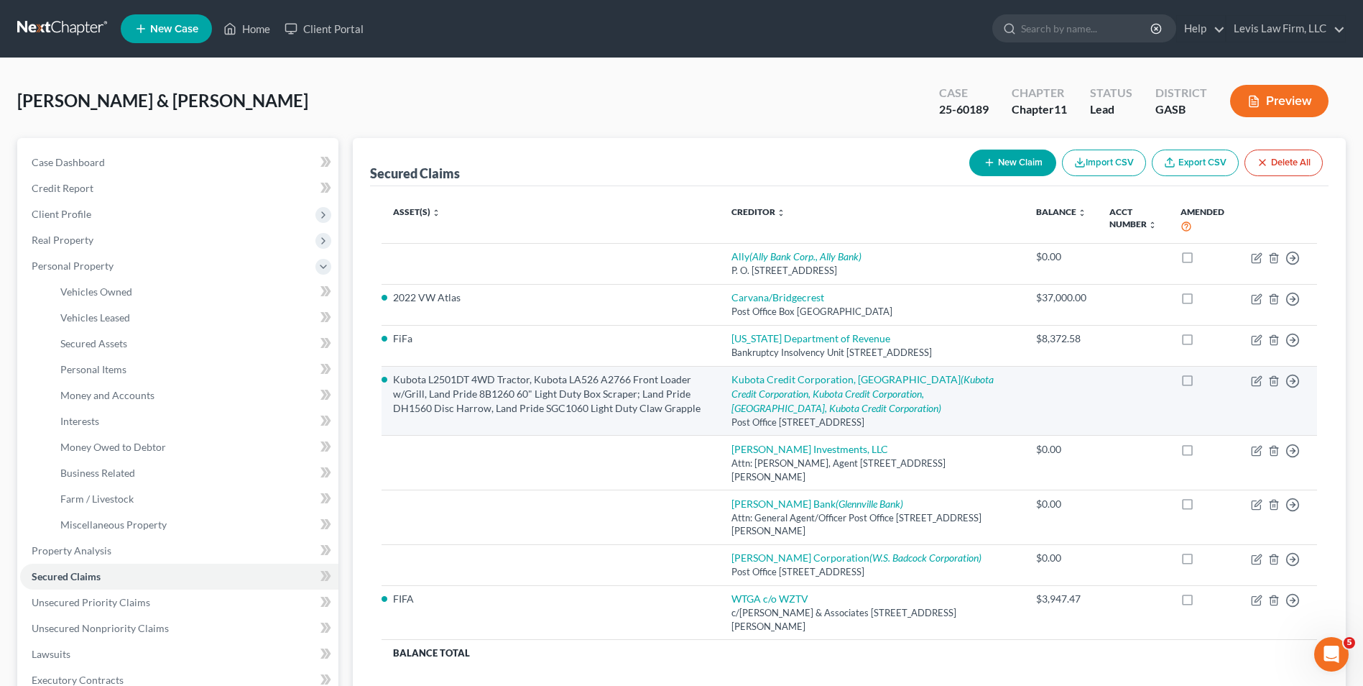
scroll to position [72, 0]
